Goal: Navigation & Orientation: Find specific page/section

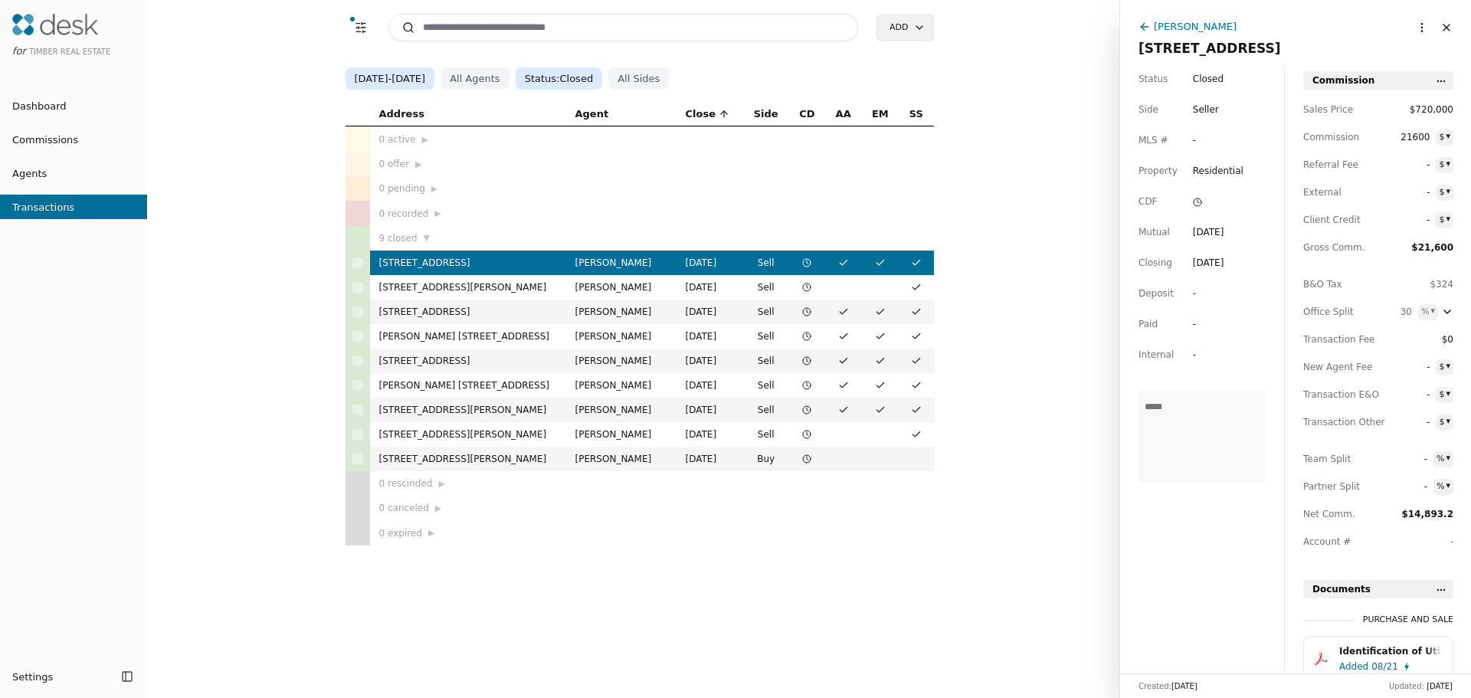
click at [31, 105] on span "Dashboard" at bounding box center [33, 106] width 67 height 16
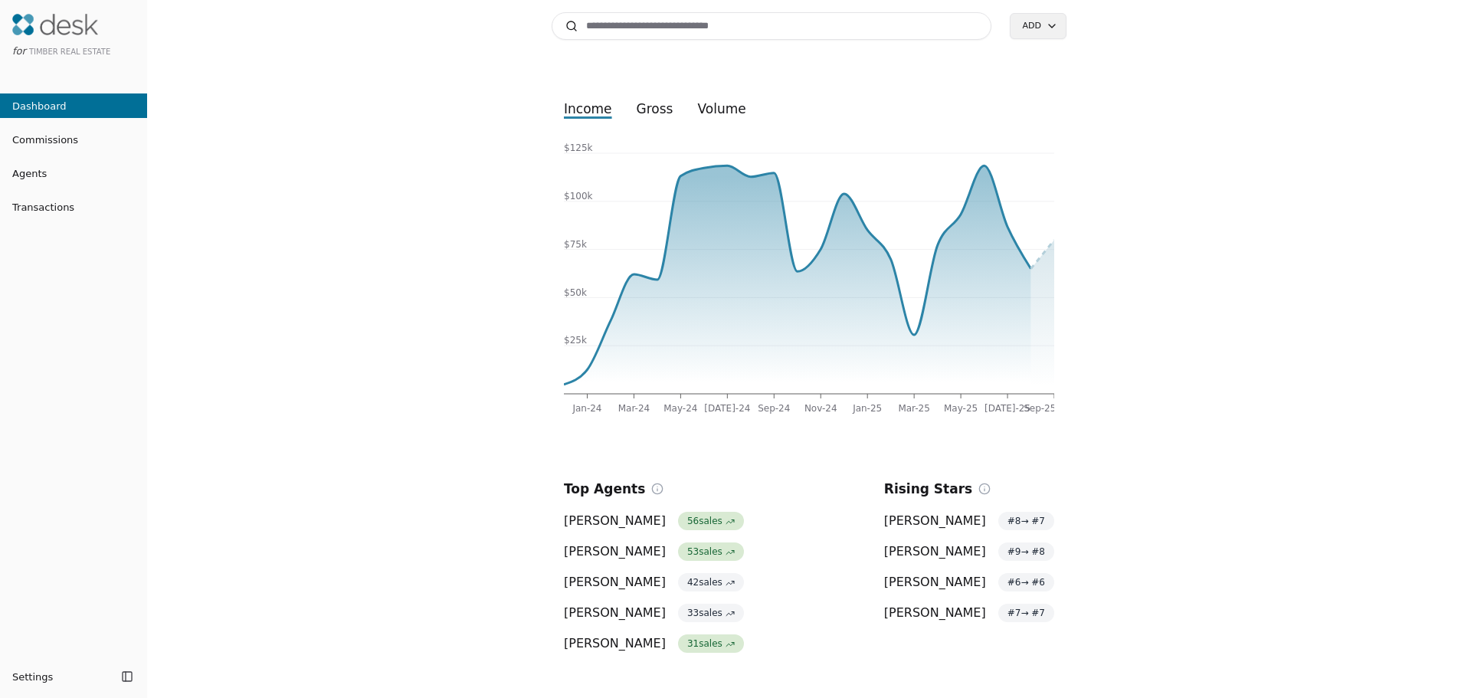
click at [20, 175] on span "Agents" at bounding box center [23, 173] width 47 height 16
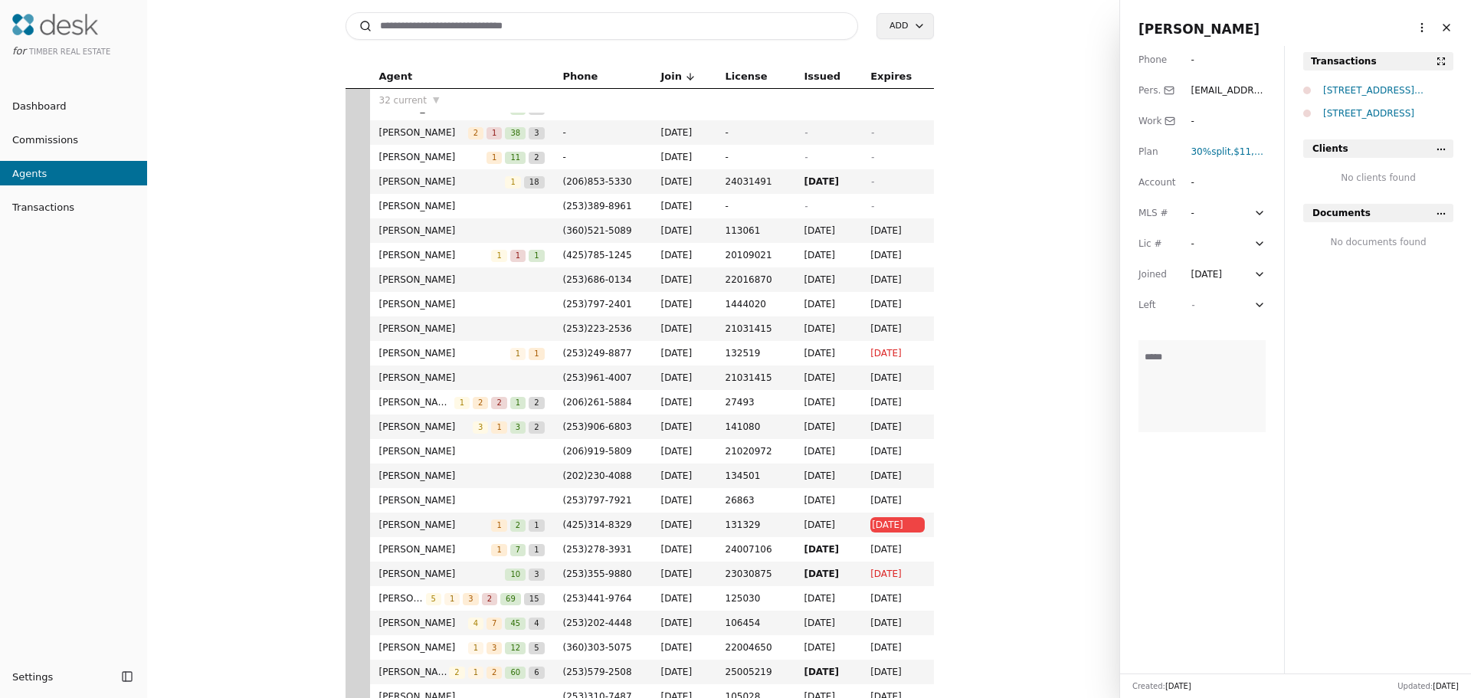
scroll to position [153, 0]
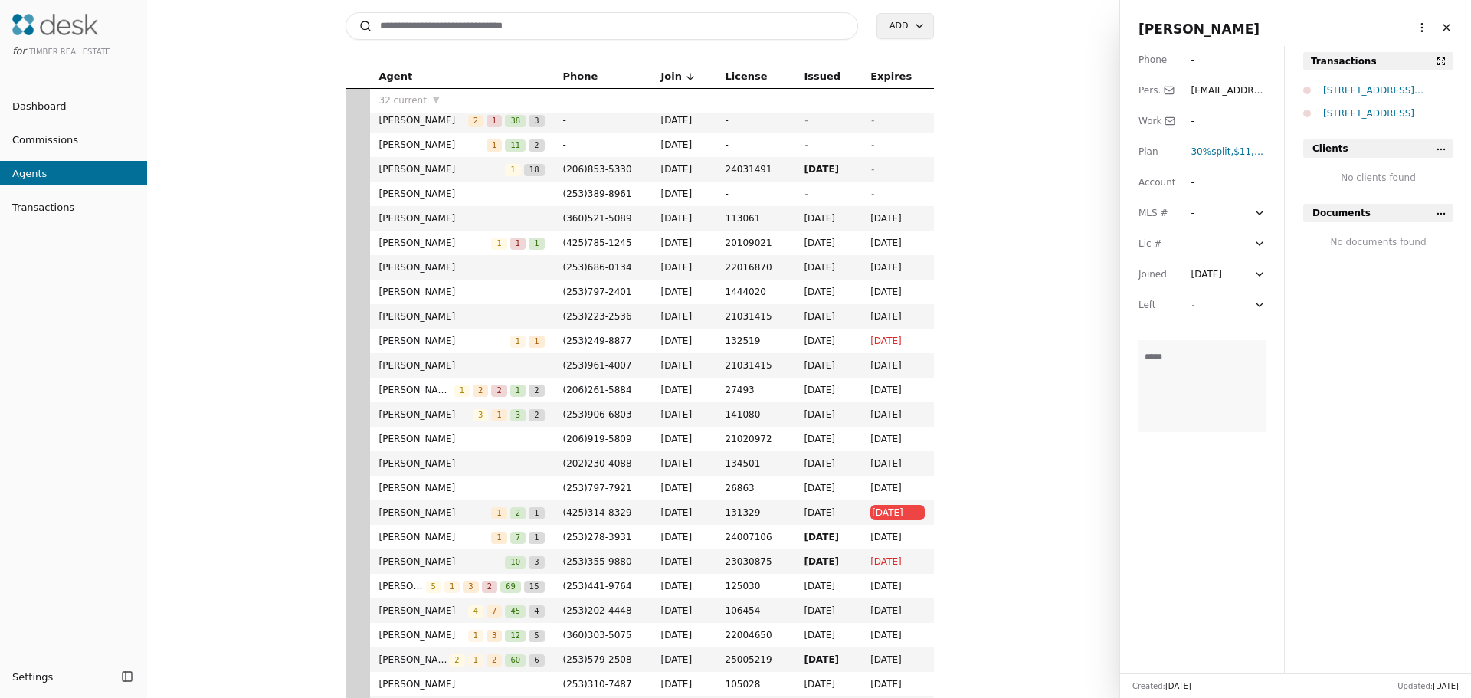
click at [892, 517] on span "[DATE]" at bounding box center [897, 512] width 51 height 15
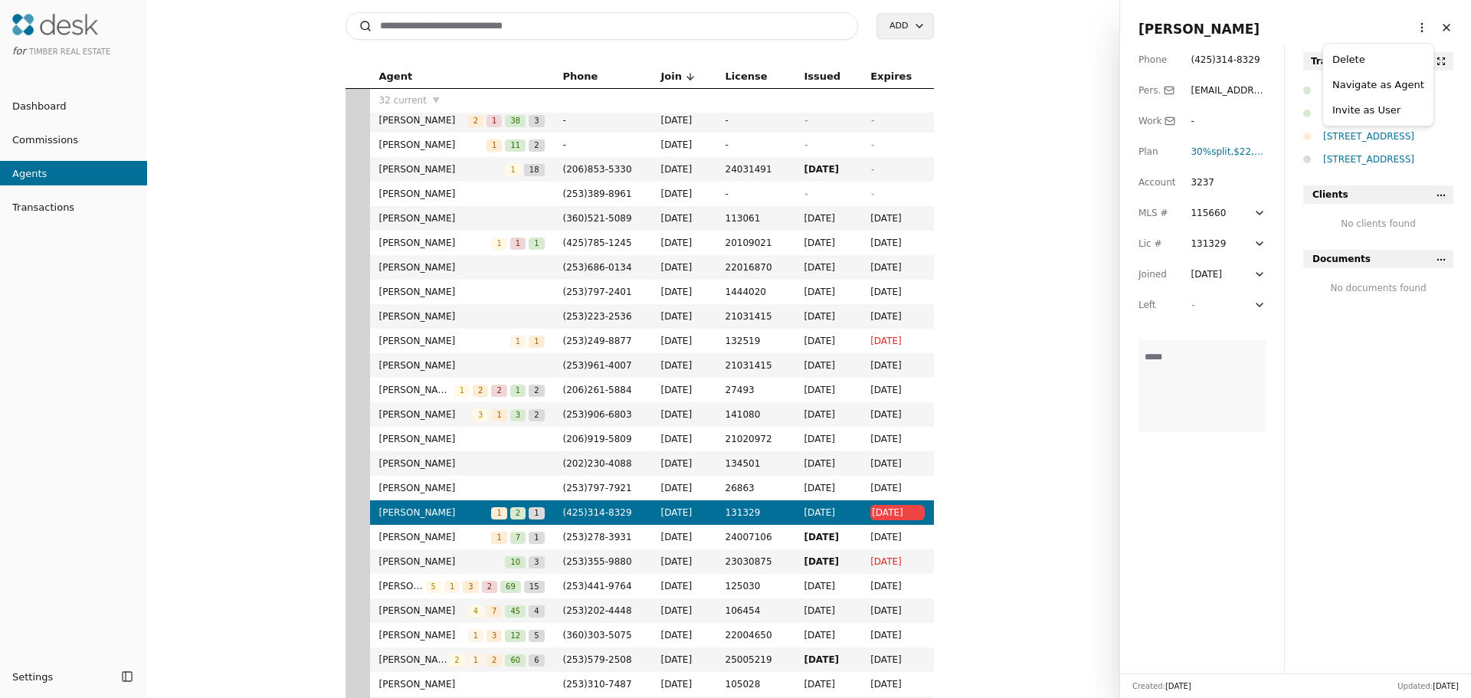
click at [1411, 27] on html "for Timber Real Estate Dashboard Commissions Agents Transactions Settings Toggl…" at bounding box center [735, 349] width 1471 height 698
click at [1327, 21] on html "for Timber Real Estate Dashboard Commissions Agents Transactions Settings Toggl…" at bounding box center [735, 349] width 1471 height 698
drag, startPoint x: 897, startPoint y: 511, endPoint x: 839, endPoint y: 518, distance: 57.9
click at [839, 518] on span "[DATE]" at bounding box center [827, 512] width 48 height 15
click at [64, 109] on link "Dashboard" at bounding box center [73, 105] width 147 height 25
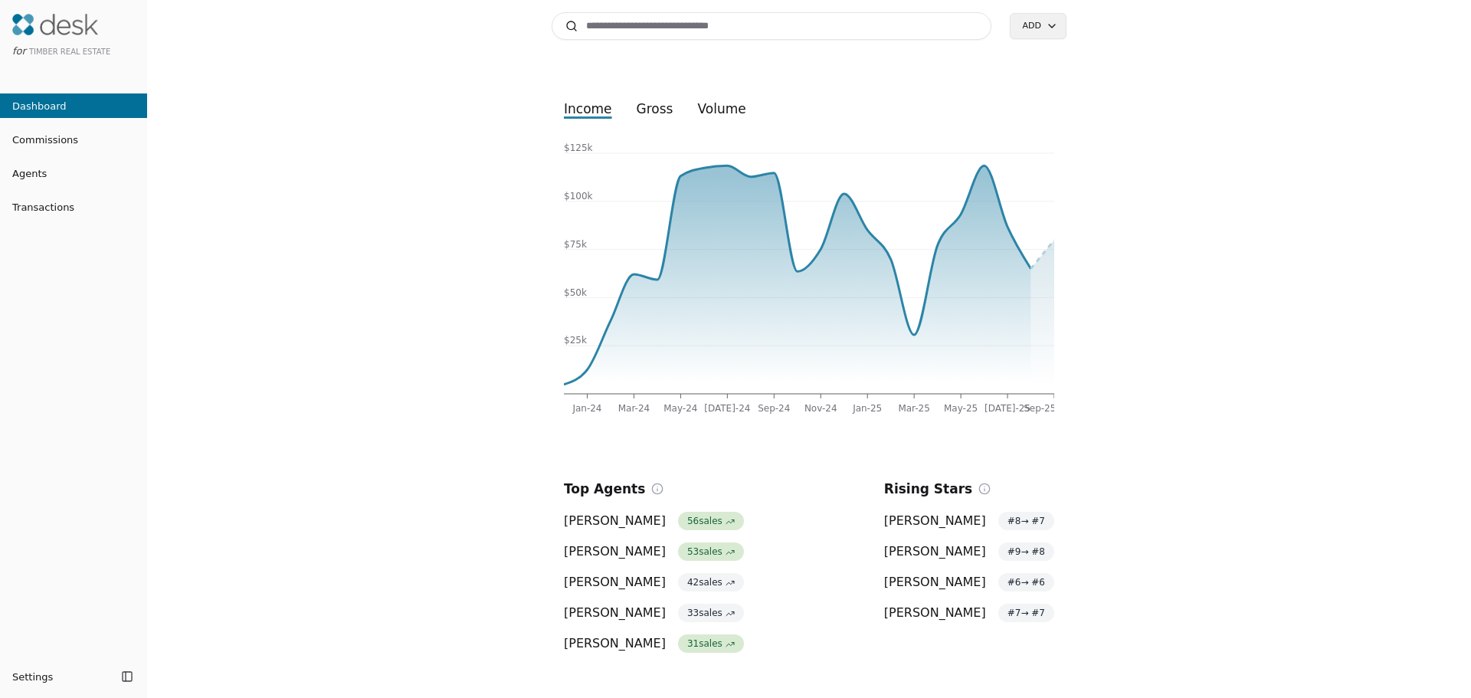
click at [26, 169] on span "Agents" at bounding box center [23, 173] width 47 height 16
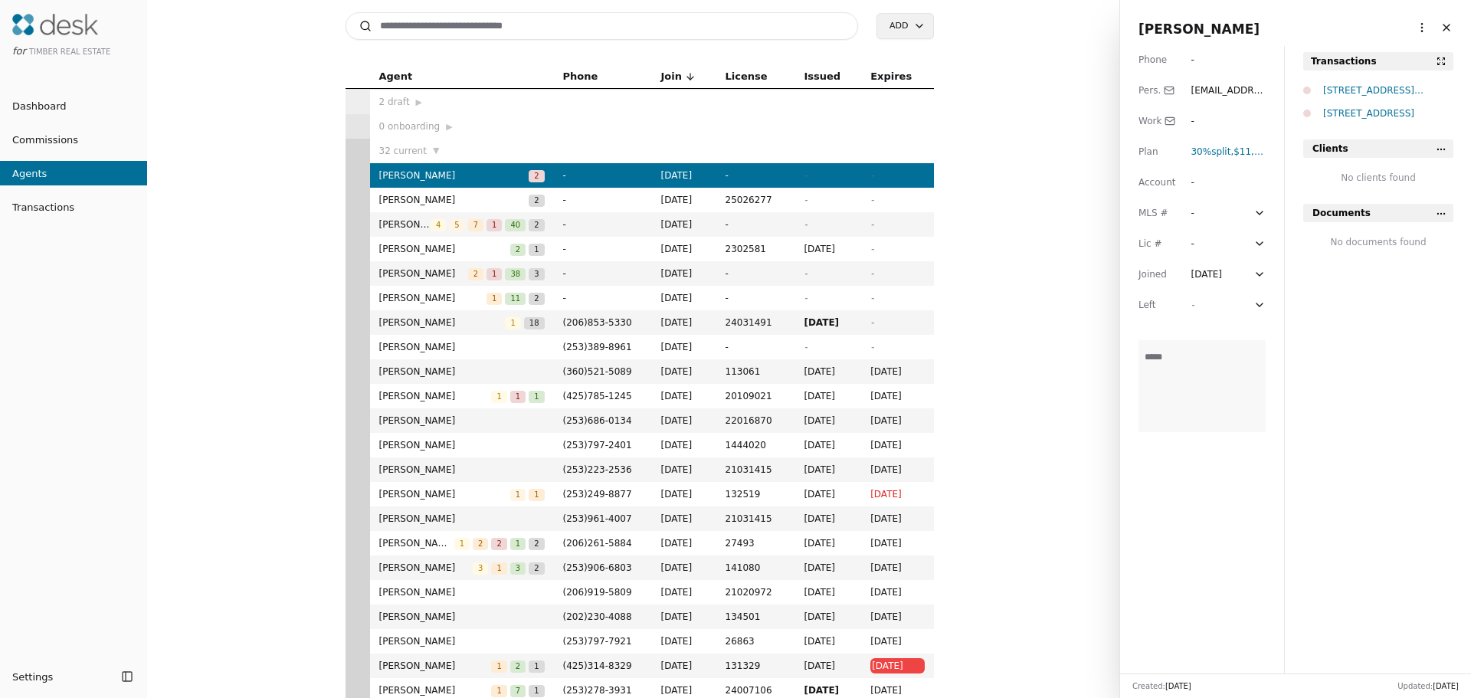
scroll to position [77, 0]
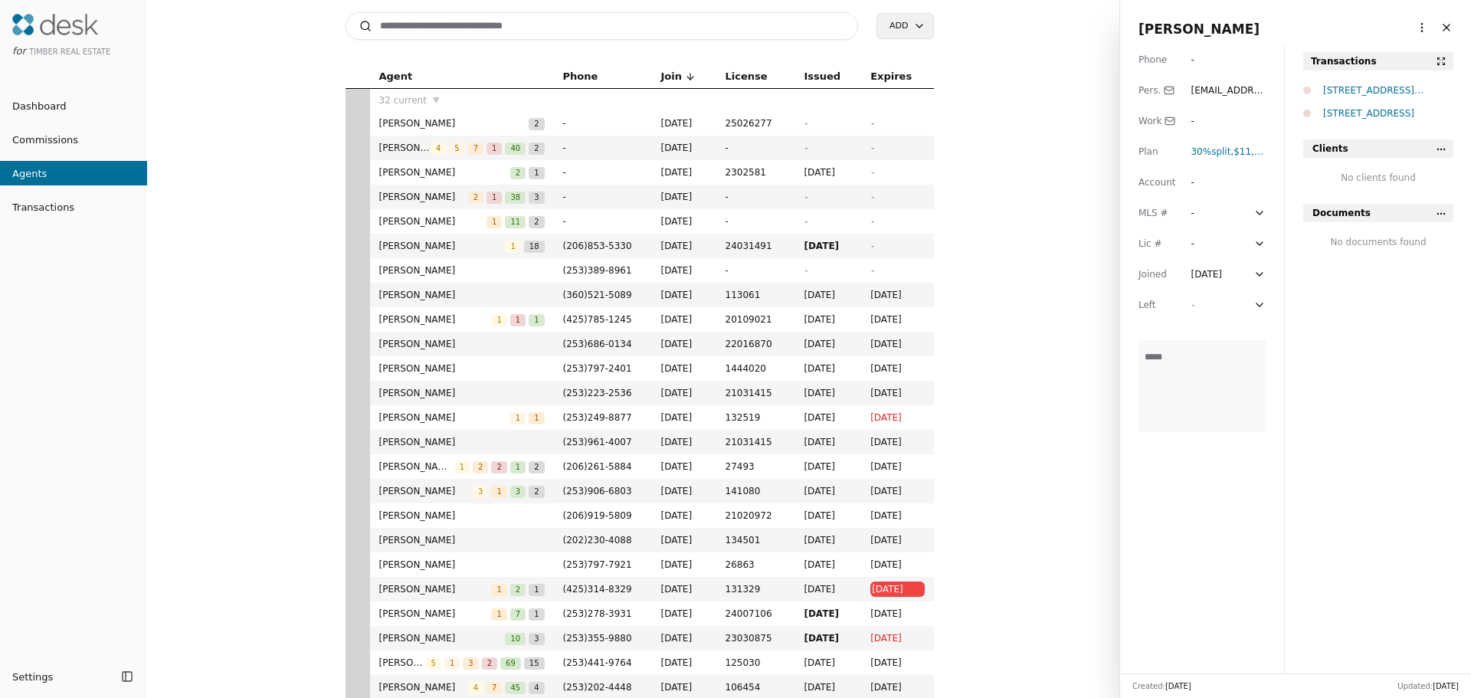
click at [421, 586] on span "[PERSON_NAME]" at bounding box center [435, 588] width 113 height 15
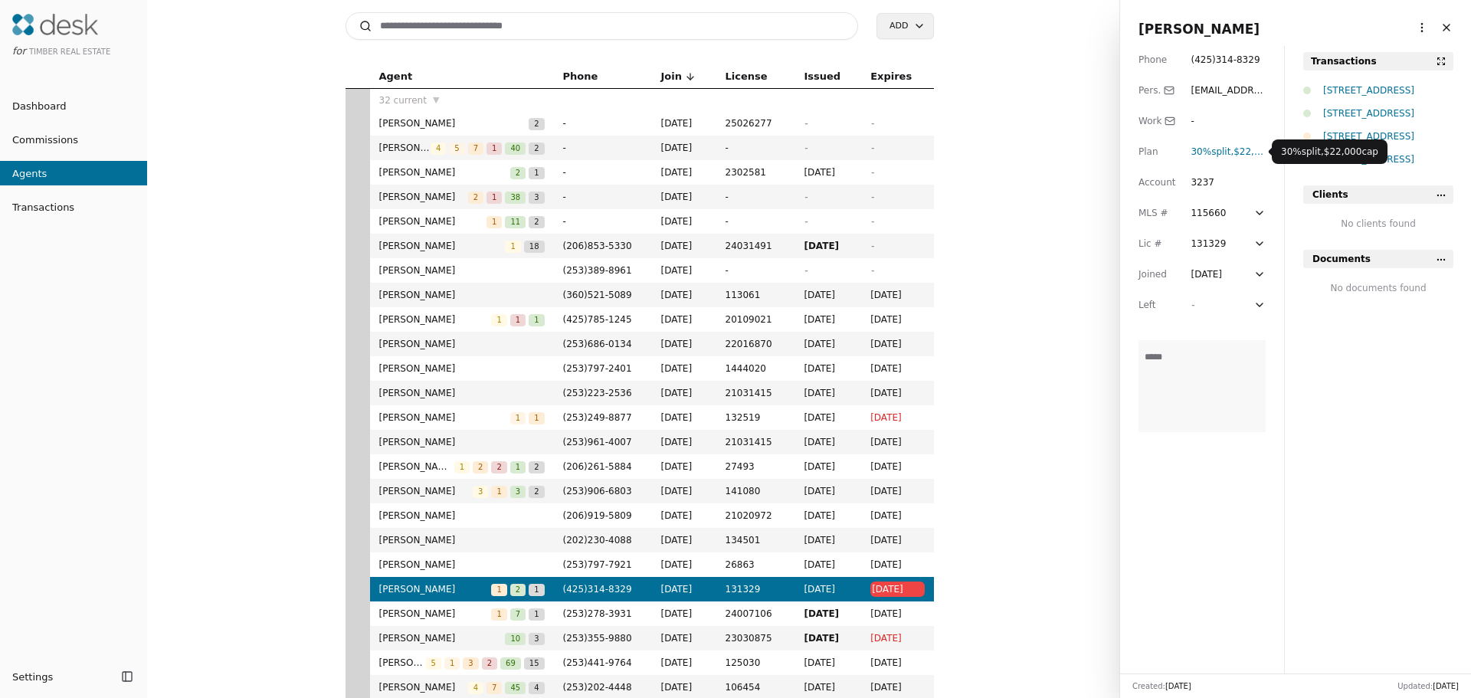
click at [1215, 153] on span "30% split" at bounding box center [1210, 151] width 40 height 11
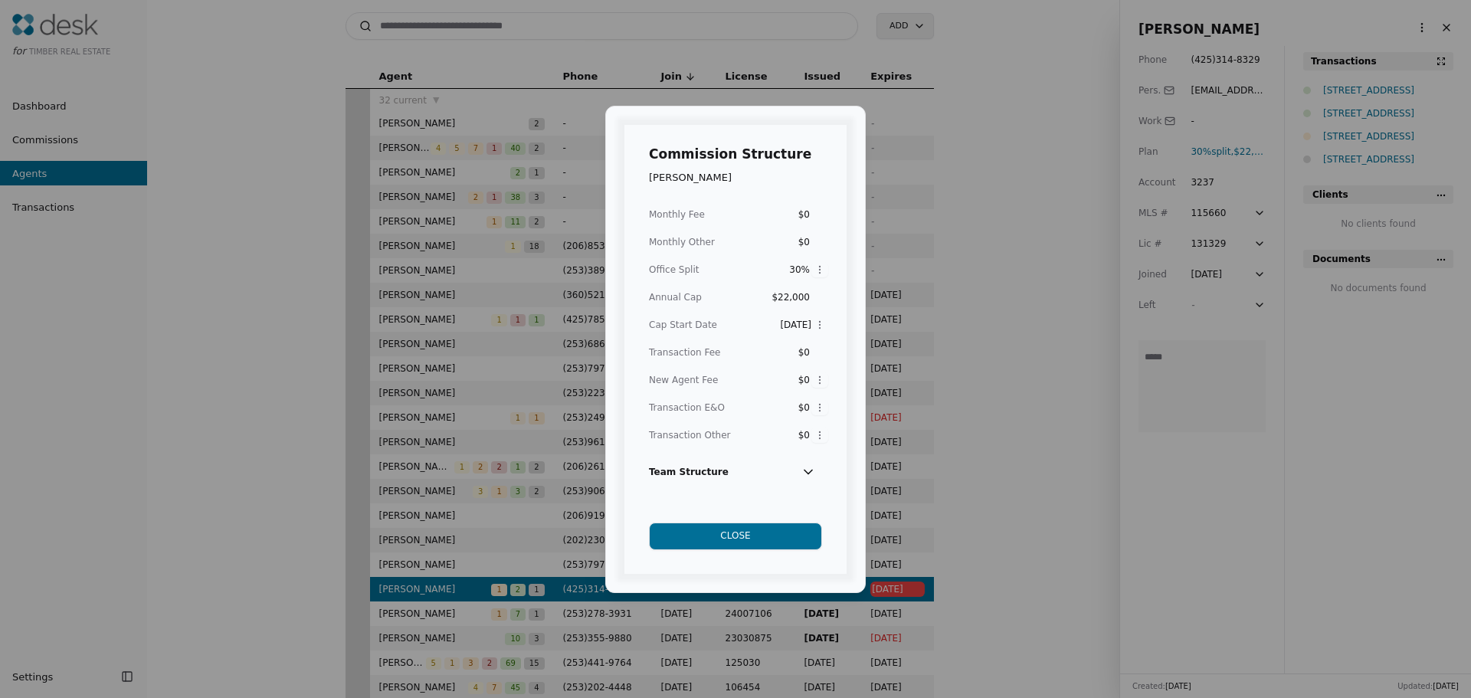
click at [807, 471] on icon at bounding box center [807, 471] width 15 height 15
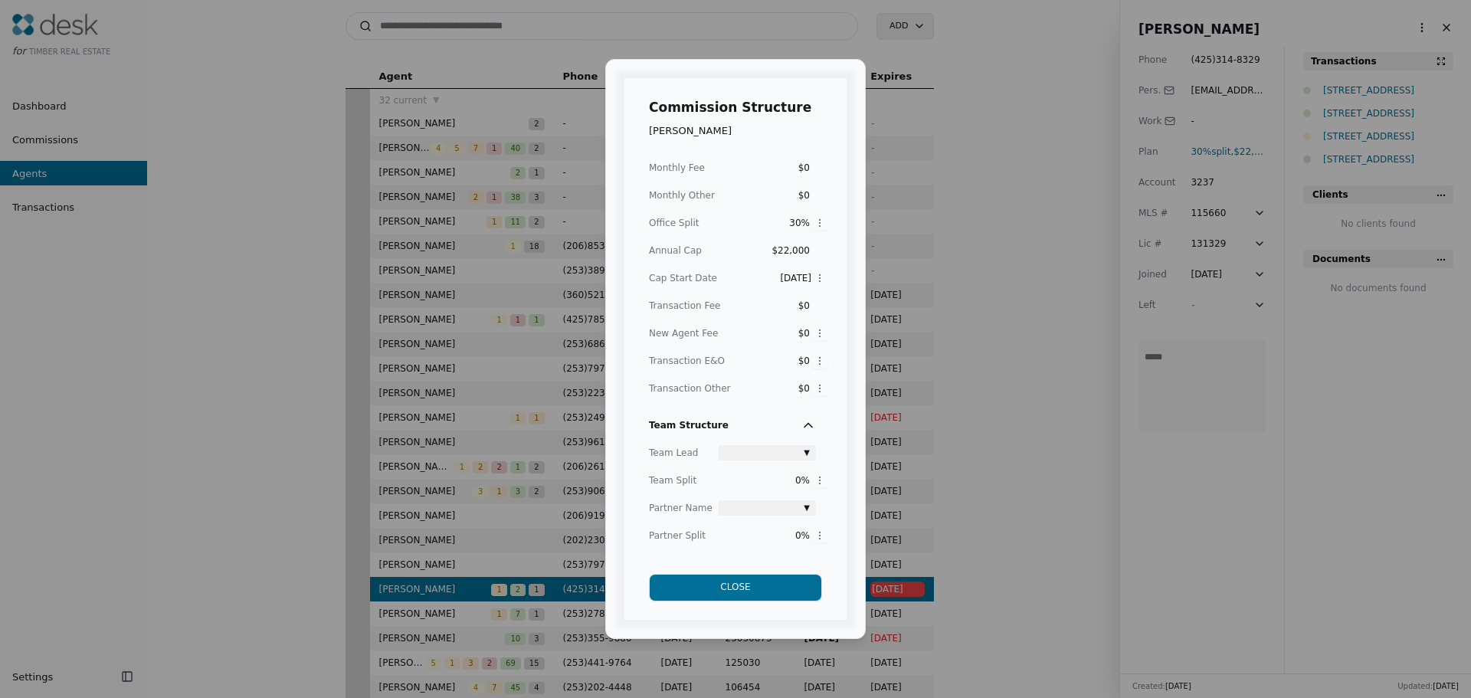
click at [746, 585] on button "Close" at bounding box center [735, 588] width 173 height 28
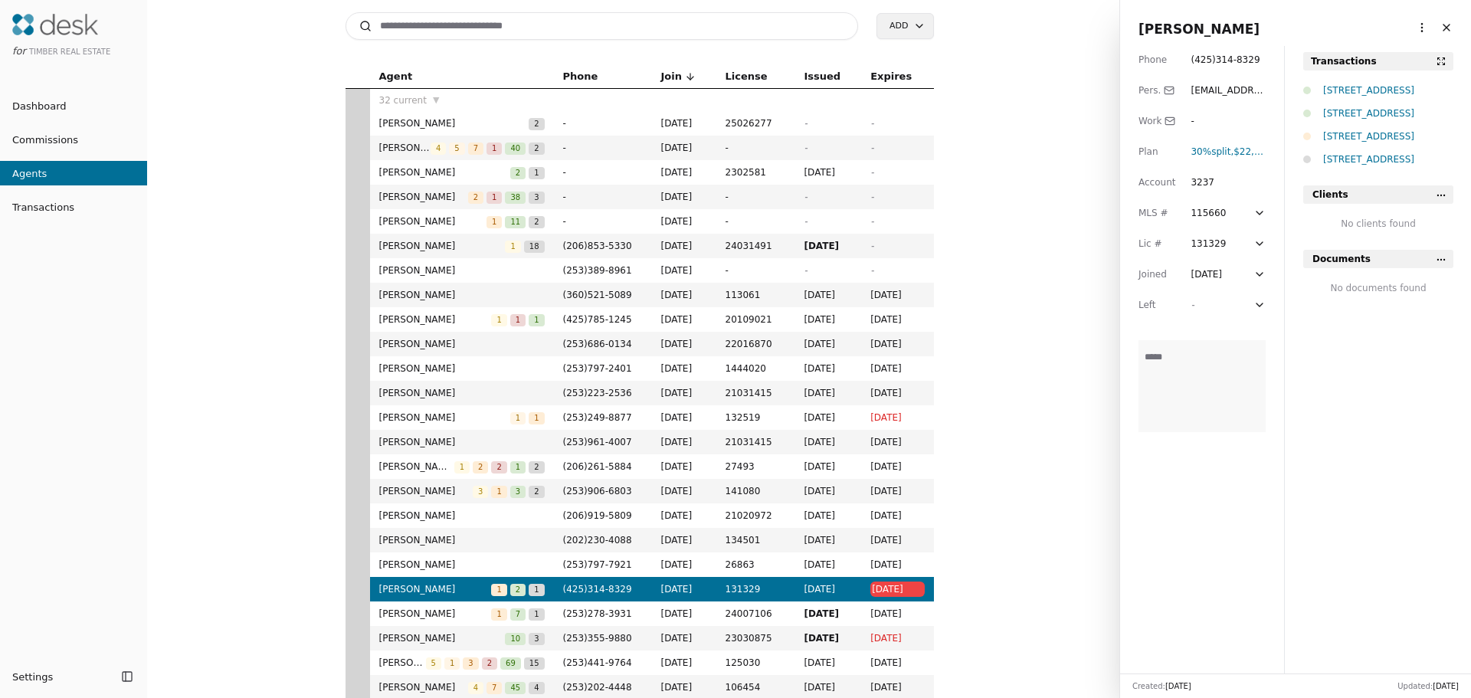
click at [1444, 261] on html "for Timber Real Estate Dashboard Commissions Agents Transactions Settings Toggl…" at bounding box center [735, 349] width 1471 height 698
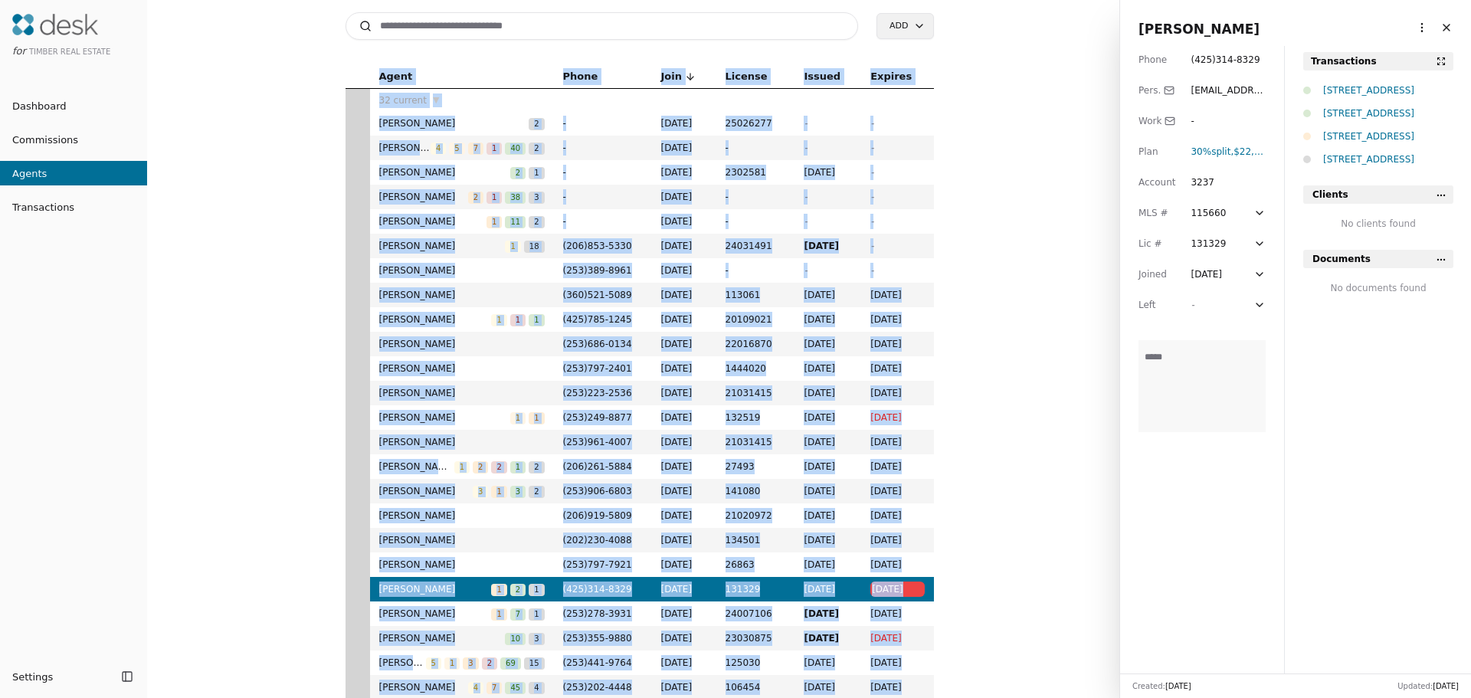
click at [1444, 261] on html "for Timber Real Estate Dashboard Commissions Agents Transactions Settings Toggl…" at bounding box center [735, 349] width 1471 height 698
click at [1411, 26] on html "for Timber Real Estate Dashboard Commissions Agents Transactions Settings Toggl…" at bounding box center [735, 349] width 1471 height 698
click at [1367, 406] on html "for Timber Real Estate Dashboard Commissions Agents Transactions Settings Toggl…" at bounding box center [735, 349] width 1471 height 698
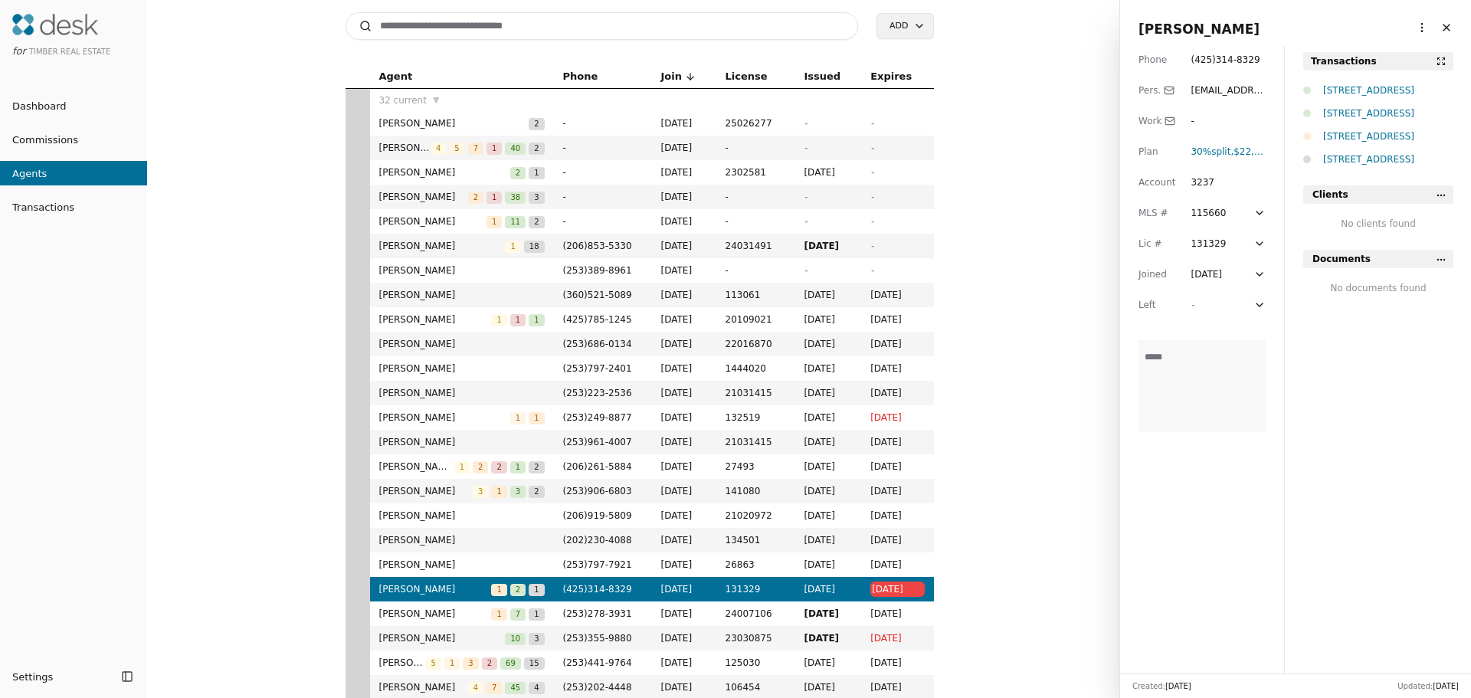
click at [38, 677] on html "for Timber Real Estate Dashboard Commissions Agents Transactions Settings Toggl…" at bounding box center [735, 349] width 1471 height 698
click at [51, 597] on span "All Settings" at bounding box center [69, 594] width 57 height 16
